Goal: Task Accomplishment & Management: Use online tool/utility

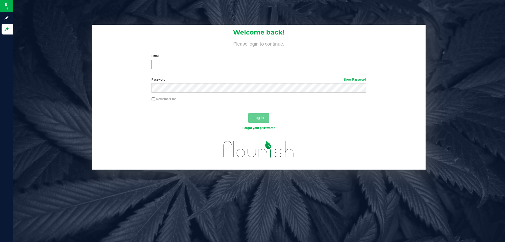
click at [194, 67] on input "Email" at bounding box center [259, 64] width 215 height 9
type input "[EMAIL_ADDRESS][DOMAIN_NAME]"
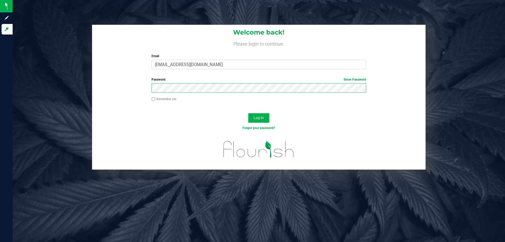
click at [248, 113] on button "Log In" at bounding box center [258, 117] width 21 height 9
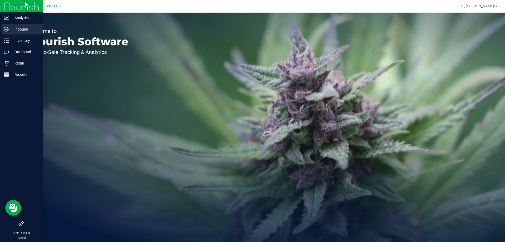
click at [14, 28] on p "Inbound" at bounding box center [25, 29] width 32 height 6
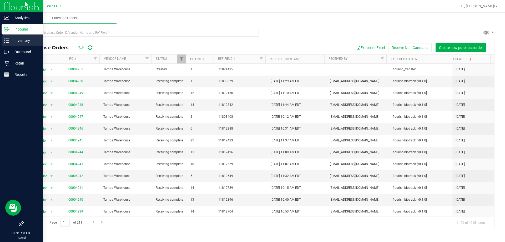
click at [27, 37] on div "Inventory" at bounding box center [23, 40] width 42 height 11
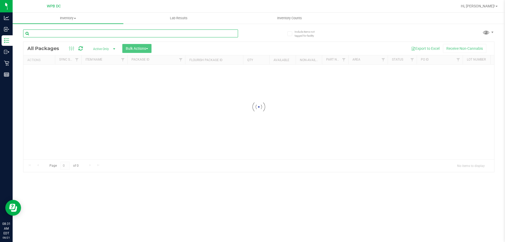
click at [62, 32] on input "text" at bounding box center [130, 33] width 215 height 8
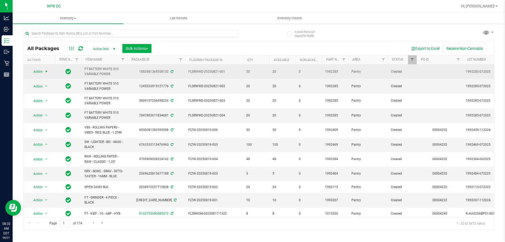
click at [46, 71] on span "select" at bounding box center [46, 71] width 4 height 4
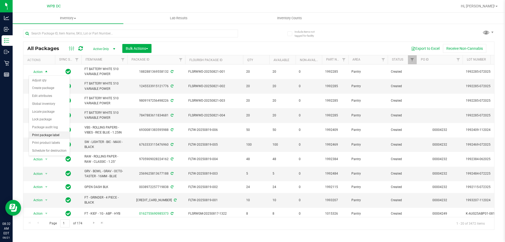
click at [53, 133] on li "Print package label" at bounding box center [49, 135] width 41 height 8
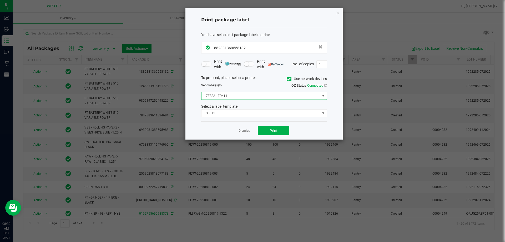
click at [247, 98] on span "ZEBRA - ZD411" at bounding box center [261, 95] width 119 height 7
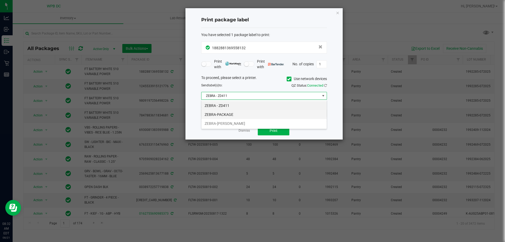
click at [245, 113] on li "ZEBRA-PACKAGE" at bounding box center [264, 114] width 125 height 9
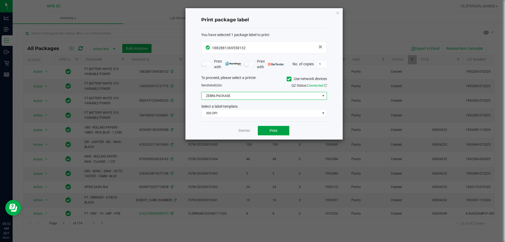
click at [276, 132] on span "Print" at bounding box center [274, 130] width 8 height 4
click at [245, 130] on link "Dismiss" at bounding box center [244, 130] width 11 height 4
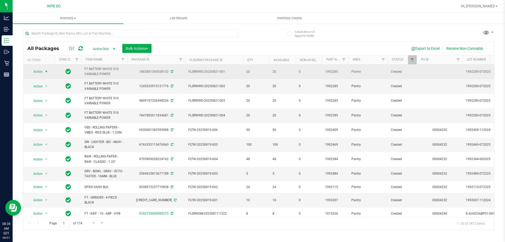
click at [40, 73] on span "Action" at bounding box center [36, 71] width 14 height 7
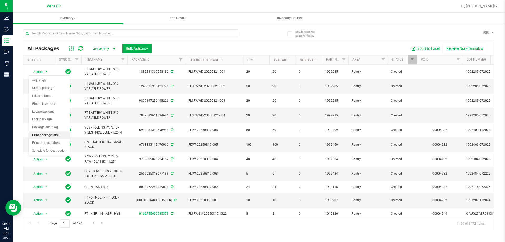
click at [55, 136] on li "Print package label" at bounding box center [49, 135] width 41 height 8
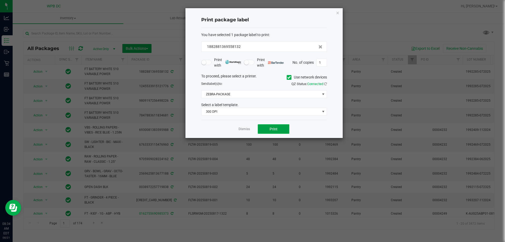
click at [272, 127] on span "Print" at bounding box center [274, 129] width 8 height 4
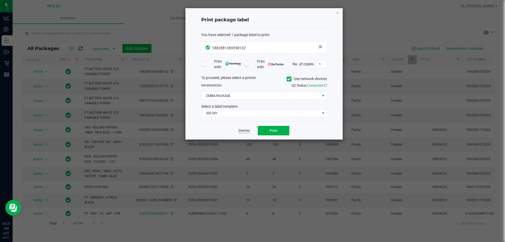
click at [242, 128] on link "Dismiss" at bounding box center [244, 130] width 11 height 4
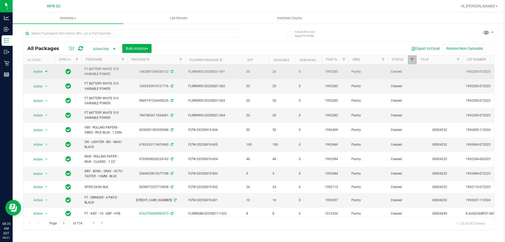
click at [46, 71] on span "select" at bounding box center [46, 71] width 4 height 4
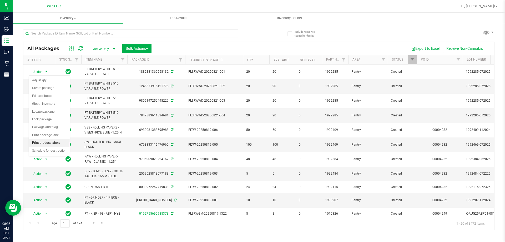
click at [55, 142] on li "Print product labels" at bounding box center [49, 143] width 41 height 8
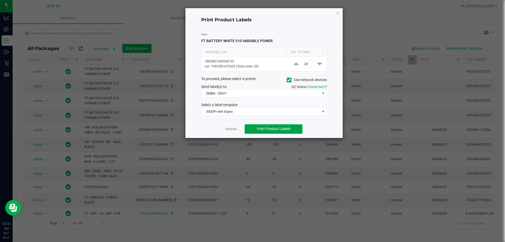
click at [252, 126] on button "Print Product Labels" at bounding box center [274, 128] width 58 height 9
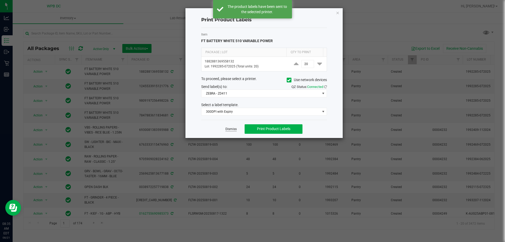
click at [236, 128] on link "Dismiss" at bounding box center [231, 129] width 11 height 4
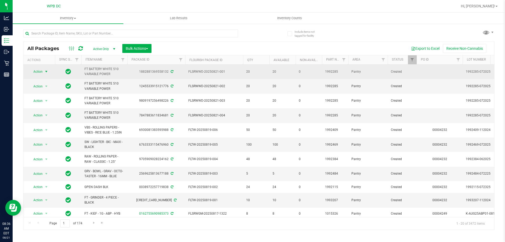
click at [47, 71] on span "select" at bounding box center [46, 71] width 4 height 4
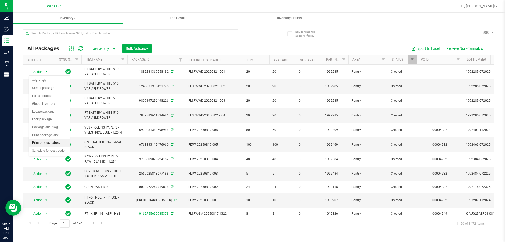
click at [43, 141] on li "Print product labels" at bounding box center [49, 143] width 41 height 8
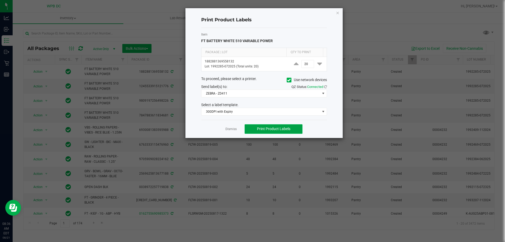
click at [263, 129] on span "Print Product Labels" at bounding box center [273, 129] width 33 height 4
click at [232, 130] on link "Dismiss" at bounding box center [231, 129] width 11 height 4
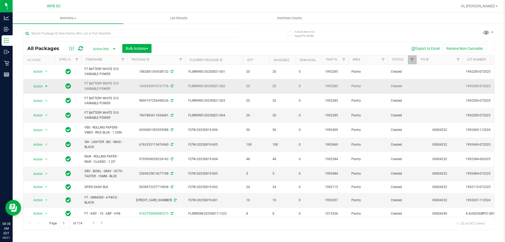
click at [48, 87] on span "select" at bounding box center [46, 86] width 4 height 4
click at [52, 148] on li "Print package label" at bounding box center [49, 150] width 41 height 8
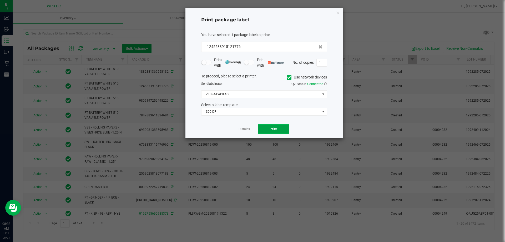
click at [270, 127] on span "Print" at bounding box center [274, 129] width 8 height 4
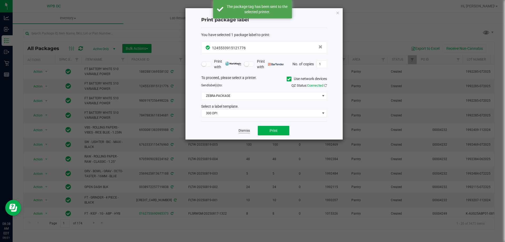
click at [246, 129] on link "Dismiss" at bounding box center [244, 130] width 11 height 4
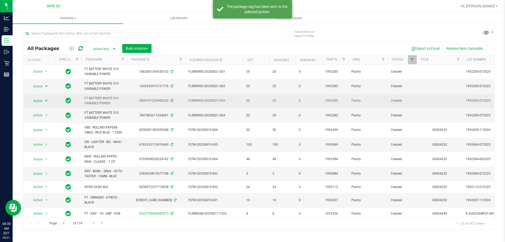
click at [46, 101] on span "select" at bounding box center [46, 101] width 4 height 4
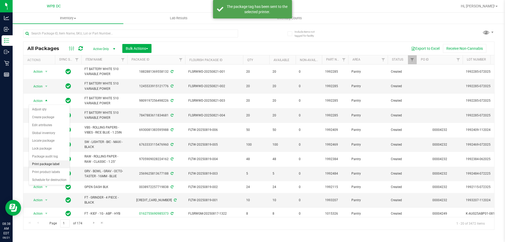
click at [45, 165] on li "Print package label" at bounding box center [49, 164] width 41 height 8
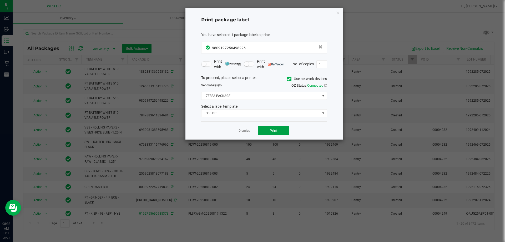
click at [263, 130] on button "Print" at bounding box center [274, 130] width 32 height 9
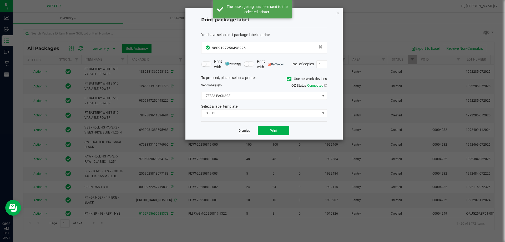
click at [247, 131] on link "Dismiss" at bounding box center [244, 130] width 11 height 4
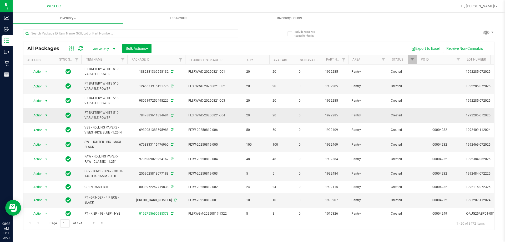
click at [47, 114] on span "select" at bounding box center [46, 115] width 4 height 4
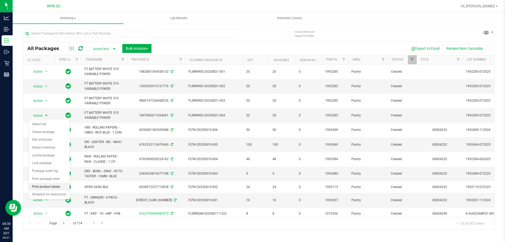
click at [34, 184] on li "Print product labels" at bounding box center [49, 187] width 41 height 8
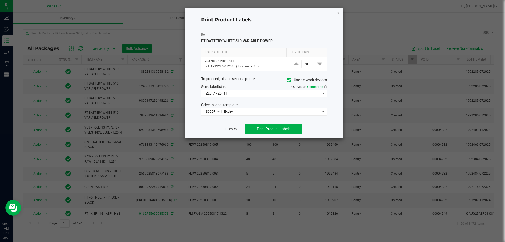
click at [230, 128] on link "Dismiss" at bounding box center [231, 129] width 11 height 4
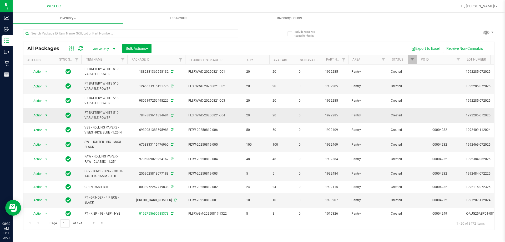
click at [45, 114] on span "select" at bounding box center [46, 115] width 4 height 4
click at [52, 178] on li "Print package label" at bounding box center [49, 179] width 41 height 8
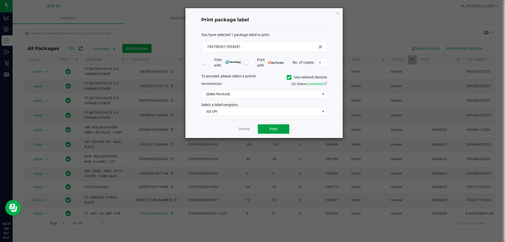
click at [279, 129] on button "Print" at bounding box center [274, 128] width 32 height 9
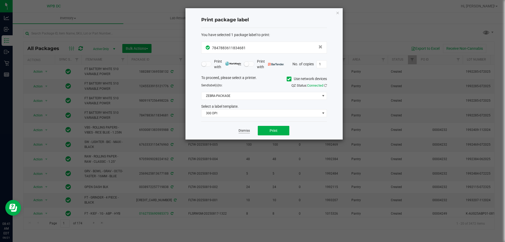
click at [239, 130] on link "Dismiss" at bounding box center [244, 130] width 11 height 4
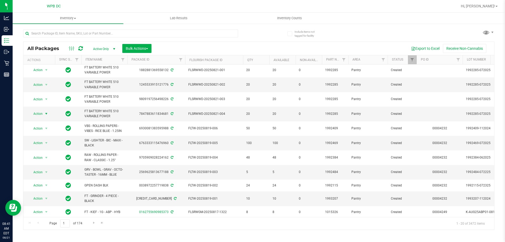
scroll to position [0, 0]
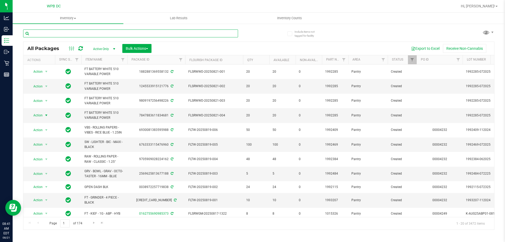
click at [63, 35] on input "text" at bounding box center [130, 33] width 215 height 8
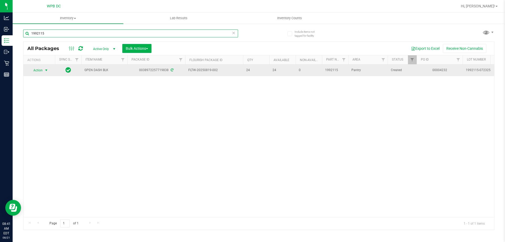
type input "1992115"
click at [46, 69] on span "select" at bounding box center [46, 70] width 4 height 4
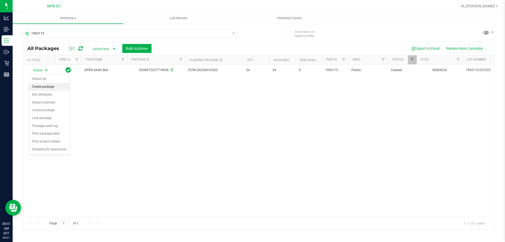
click at [53, 88] on li "Create package" at bounding box center [49, 87] width 41 height 8
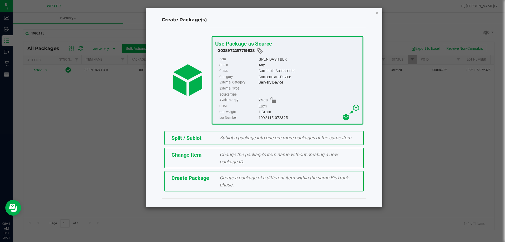
click at [186, 136] on span "Split / Sublot" at bounding box center [187, 138] width 30 height 6
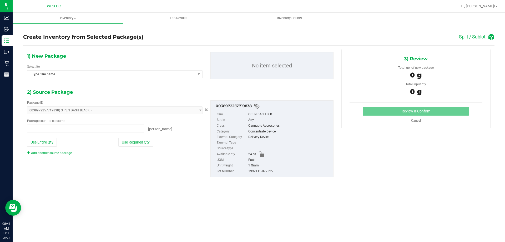
type input "0 ea"
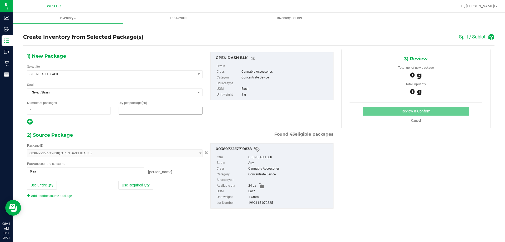
click at [127, 108] on span at bounding box center [161, 111] width 84 height 8
type input "2"
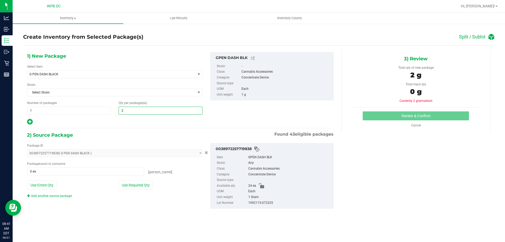
type input "2"
click at [53, 167] on div "Package count to consume 0 ea 0 [PERSON_NAME]" at bounding box center [115, 168] width 176 height 14
click at [53, 171] on span at bounding box center [85, 171] width 117 height 8
type input "2"
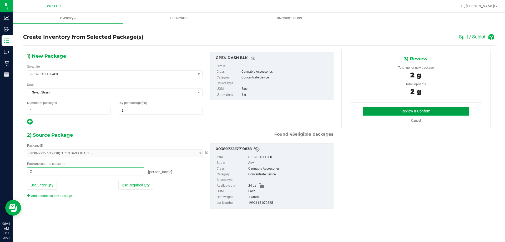
type input "2 ea"
click at [440, 109] on button "Review & Confirm" at bounding box center [416, 111] width 106 height 9
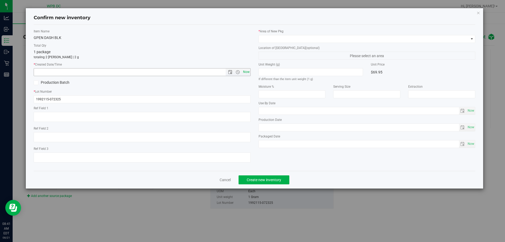
click at [245, 72] on span "Now" at bounding box center [246, 72] width 9 height 8
type input "[DATE] 8:41 AM"
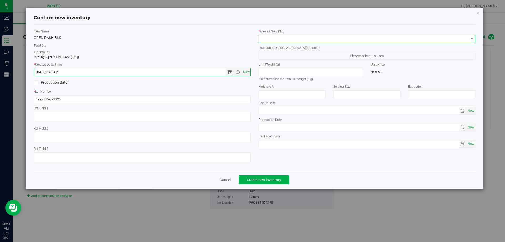
click at [284, 38] on span at bounding box center [364, 38] width 210 height 7
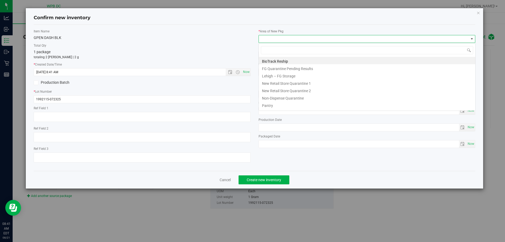
scroll to position [8, 217]
click at [270, 105] on li "Pantry" at bounding box center [367, 104] width 217 height 7
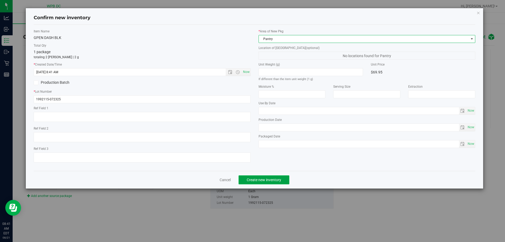
click at [280, 175] on button "Create new inventory" at bounding box center [264, 179] width 51 height 9
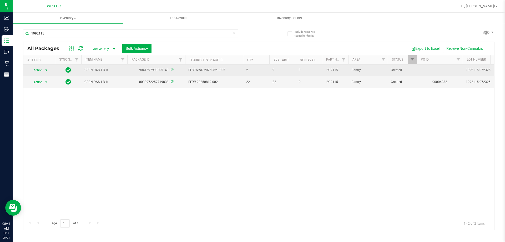
click at [44, 68] on span "select" at bounding box center [46, 70] width 7 height 7
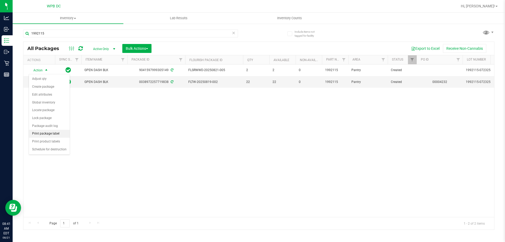
click at [44, 132] on li "Print package label" at bounding box center [49, 134] width 41 height 8
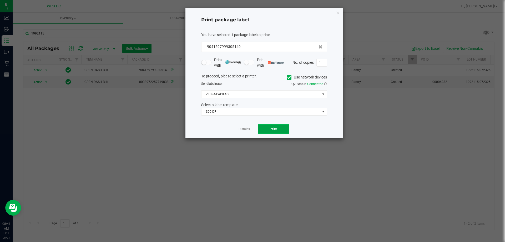
click at [263, 129] on button "Print" at bounding box center [274, 128] width 32 height 9
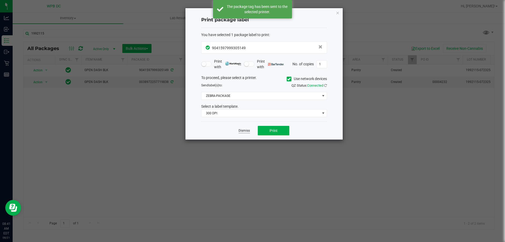
click at [244, 131] on link "Dismiss" at bounding box center [244, 130] width 11 height 4
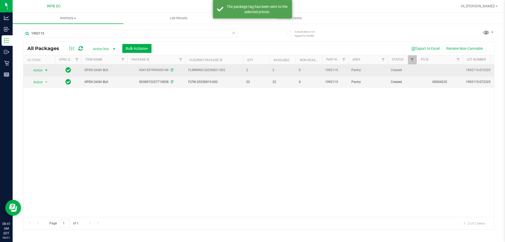
click at [48, 69] on span "select" at bounding box center [46, 70] width 4 height 4
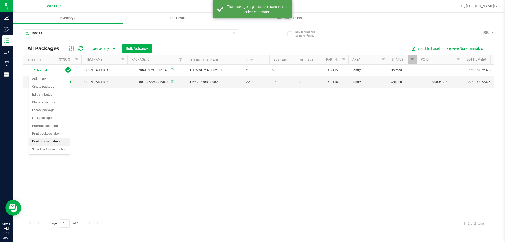
click at [52, 139] on li "Print product labels" at bounding box center [49, 142] width 41 height 8
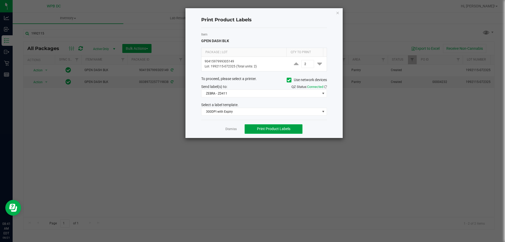
click at [275, 128] on span "Print Product Labels" at bounding box center [273, 129] width 33 height 4
click at [229, 131] on link "Dismiss" at bounding box center [231, 129] width 11 height 4
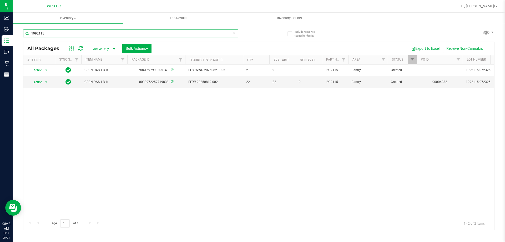
click at [53, 35] on input "1992115" at bounding box center [130, 33] width 215 height 8
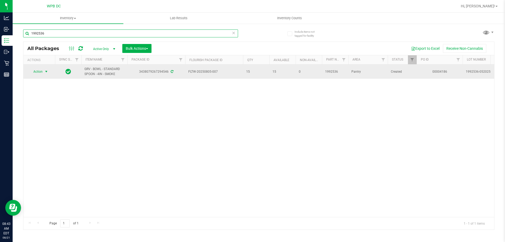
type input "1992536"
click at [47, 70] on span "select" at bounding box center [46, 71] width 4 height 4
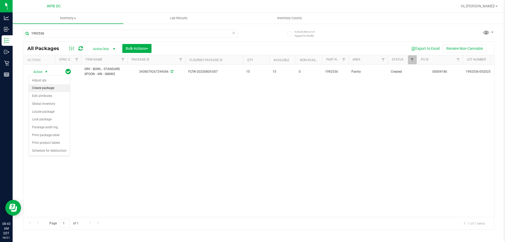
click at [51, 87] on li "Create package" at bounding box center [49, 88] width 41 height 8
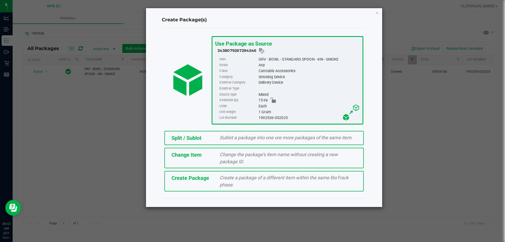
click at [251, 137] on span "Sublot a package into one ore more packages of the same item." at bounding box center [286, 138] width 133 height 6
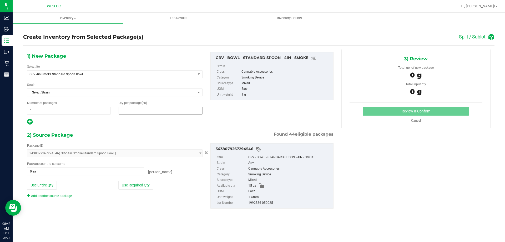
click at [126, 110] on span at bounding box center [161, 111] width 84 height 8
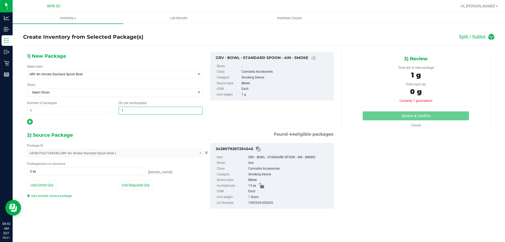
type input "15"
click at [45, 173] on span at bounding box center [85, 171] width 117 height 8
type input "15"
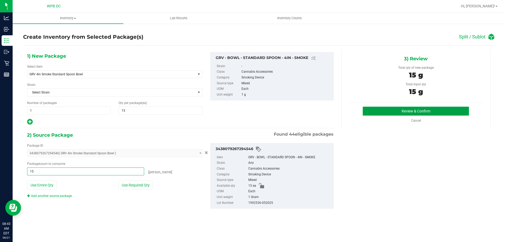
type input "15 ea"
click at [440, 112] on button "Review & Confirm" at bounding box center [416, 111] width 106 height 9
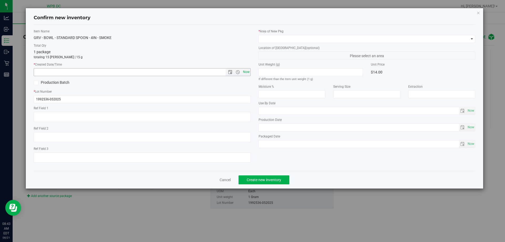
click at [246, 70] on span "Now" at bounding box center [246, 72] width 9 height 8
type input "[DATE] 8:43 AM"
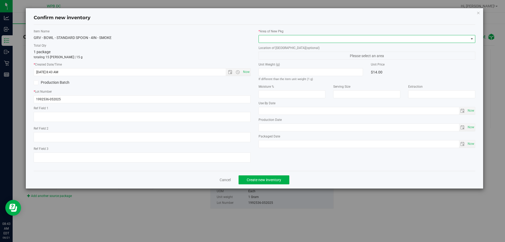
click at [287, 37] on span at bounding box center [364, 38] width 210 height 7
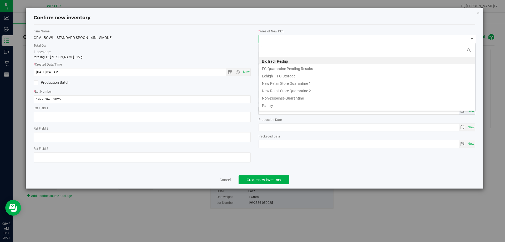
scroll to position [8, 217]
click at [275, 103] on li "Pantry" at bounding box center [367, 104] width 217 height 7
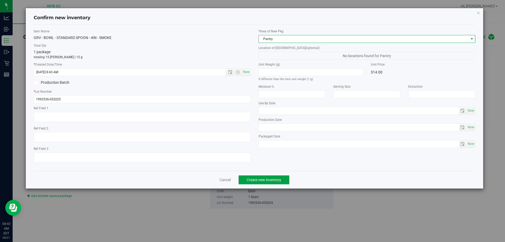
click at [271, 178] on span "Create new inventory" at bounding box center [264, 180] width 34 height 4
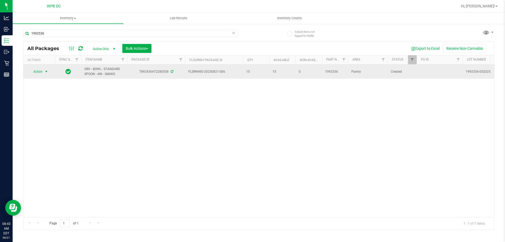
click at [47, 72] on span "select" at bounding box center [46, 71] width 4 height 4
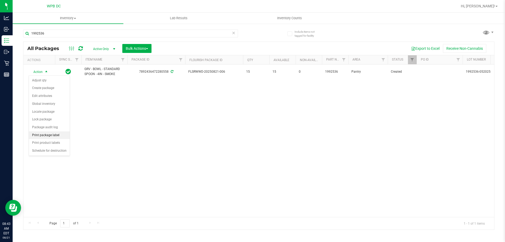
click at [37, 135] on li "Print package label" at bounding box center [49, 135] width 41 height 8
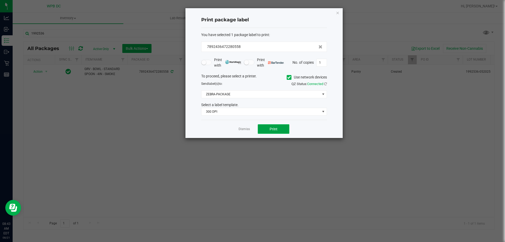
click at [266, 130] on button "Print" at bounding box center [274, 128] width 32 height 9
